Goal: Obtain resource: Obtain resource

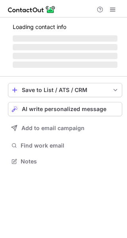
scroll to position [173, 127]
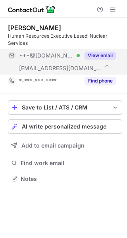
click at [92, 54] on button "View email" at bounding box center [99, 55] width 31 height 8
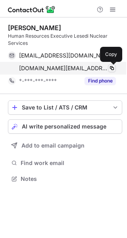
click at [112, 67] on span at bounding box center [112, 68] width 6 height 6
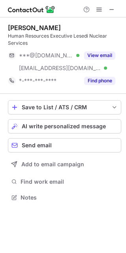
scroll to position [192, 126]
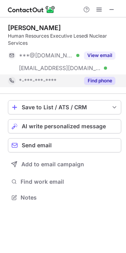
click at [88, 82] on button "Find phone" at bounding box center [99, 81] width 31 height 8
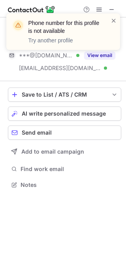
scroll to position [179, 126]
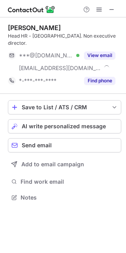
scroll to position [185, 126]
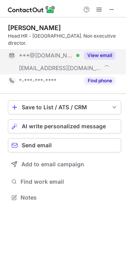
click at [103, 51] on button "View email" at bounding box center [99, 55] width 31 height 8
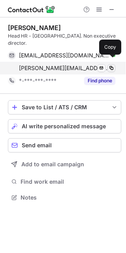
click at [112, 65] on span at bounding box center [112, 68] width 6 height 6
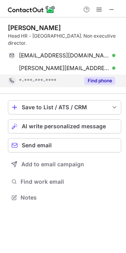
click at [95, 77] on button "Find phone" at bounding box center [99, 81] width 31 height 8
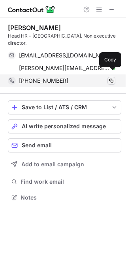
click at [112, 78] on span at bounding box center [112, 81] width 6 height 6
